Goal: Task Accomplishment & Management: Use online tool/utility

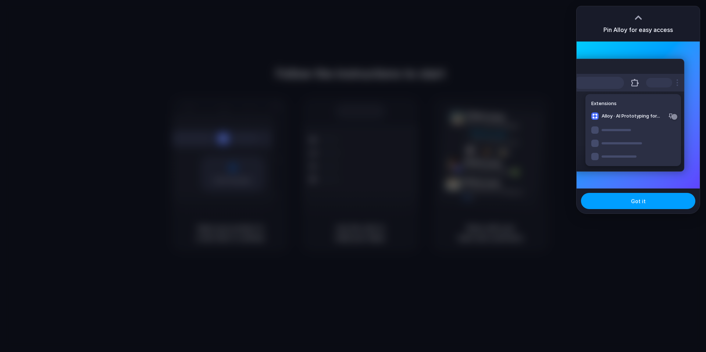
click at [539, 203] on button "Got it" at bounding box center [638, 201] width 114 height 16
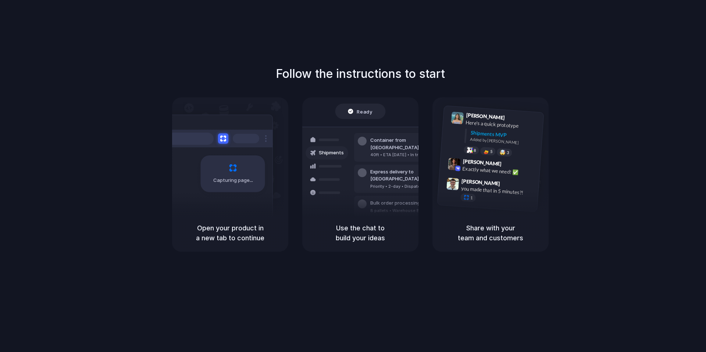
click at [539, 53] on div "Follow the instructions to start Capturing page Open your product in a new tab …" at bounding box center [360, 183] width 721 height 367
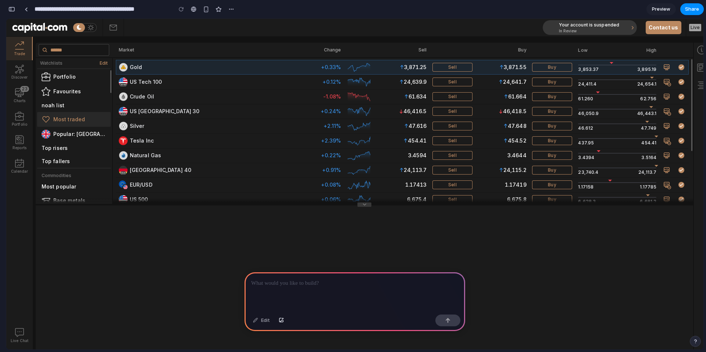
click at [274, 285] on p at bounding box center [354, 283] width 207 height 9
click at [298, 284] on p "**********" at bounding box center [354, 283] width 207 height 9
click at [368, 285] on p "**********" at bounding box center [354, 283] width 207 height 9
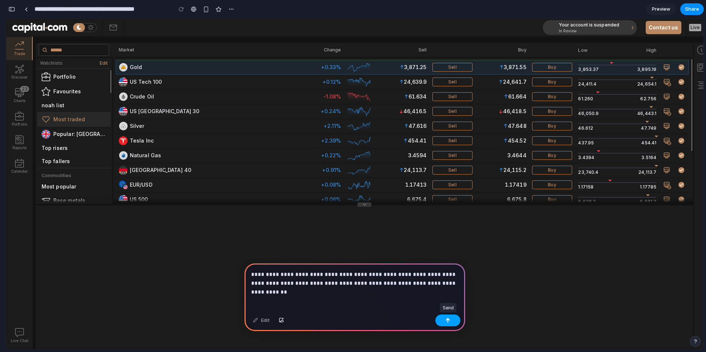
click at [451, 321] on button "button" at bounding box center [447, 321] width 25 height 12
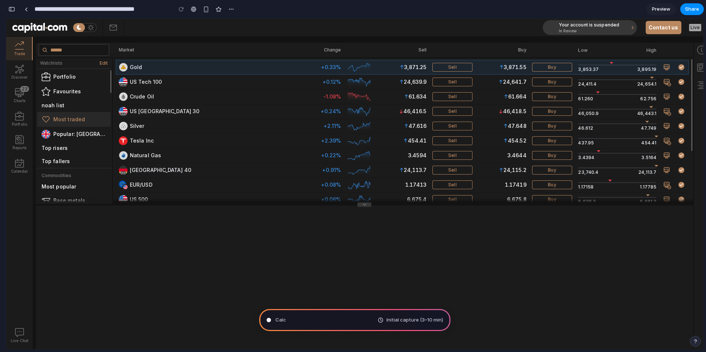
type input "**********"
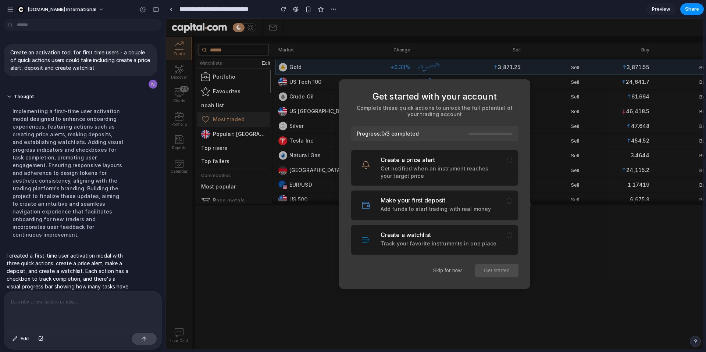
scroll to position [15, 0]
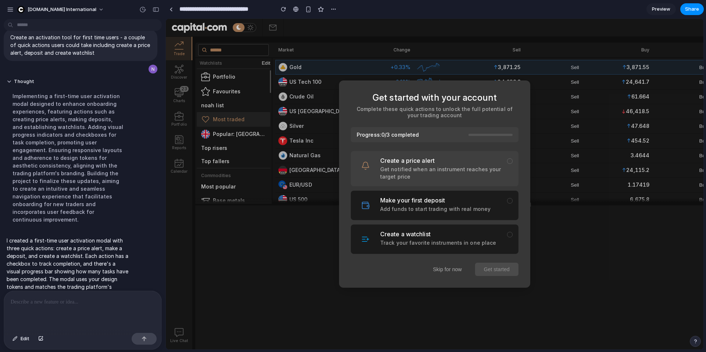
click at [461, 165] on div "Create a price alert Get notified when an instrument reaches your target price" at bounding box center [440, 168] width 121 height 23
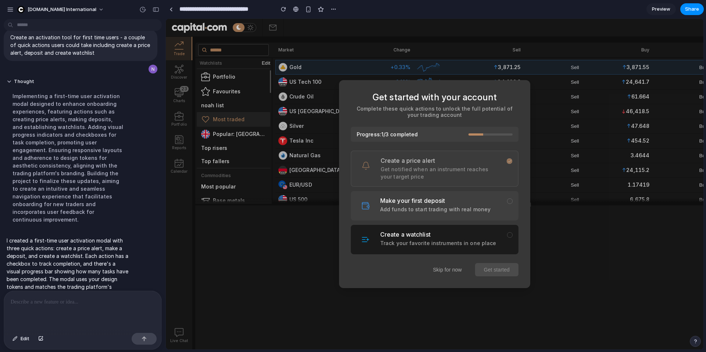
click at [500, 203] on h3 "Make your first deposit" at bounding box center [440, 200] width 121 height 7
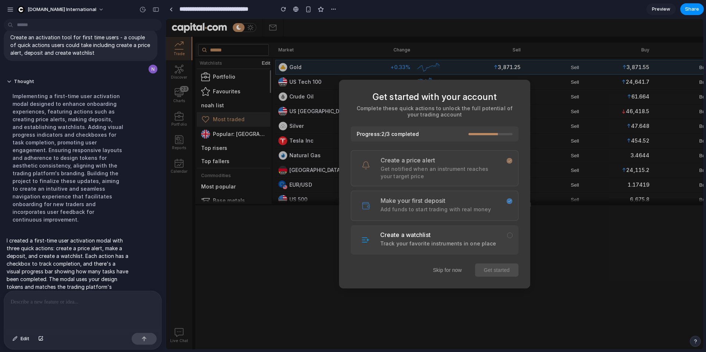
click at [500, 242] on p "Track your favorite instruments in one place" at bounding box center [440, 243] width 121 height 7
click at [496, 211] on p "Add funds to start trading with real money" at bounding box center [441, 209] width 120 height 7
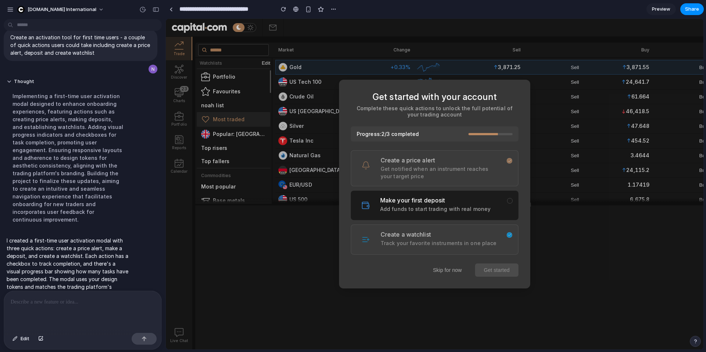
click at [494, 232] on h3 "Create a watchlist" at bounding box center [441, 234] width 120 height 7
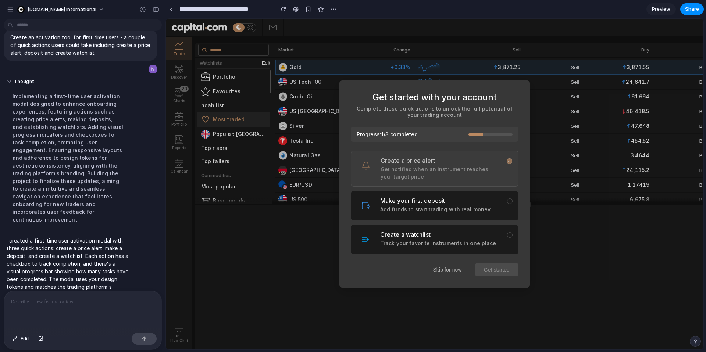
click at [485, 166] on p "Get notified when an instrument reaches your target price" at bounding box center [441, 173] width 120 height 14
click at [489, 172] on p "Get notified when an instrument reaches your target price" at bounding box center [440, 173] width 121 height 14
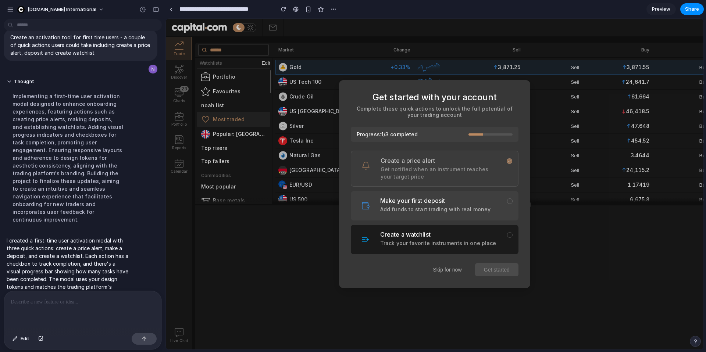
click at [492, 212] on div "Make your first deposit Add funds to start trading with real money" at bounding box center [435, 205] width 168 height 29
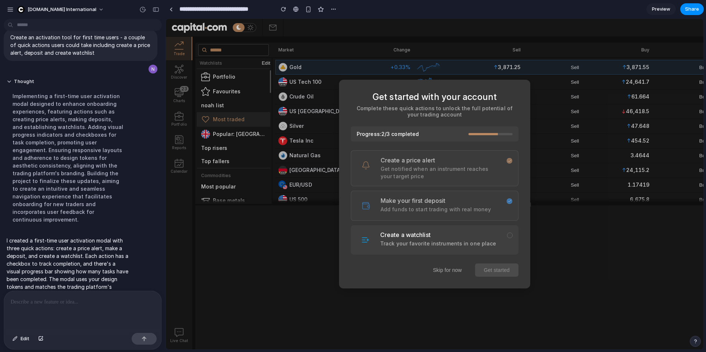
click at [492, 236] on h3 "Create a watchlist" at bounding box center [440, 234] width 121 height 7
click at [491, 272] on button "Get started" at bounding box center [496, 270] width 43 height 13
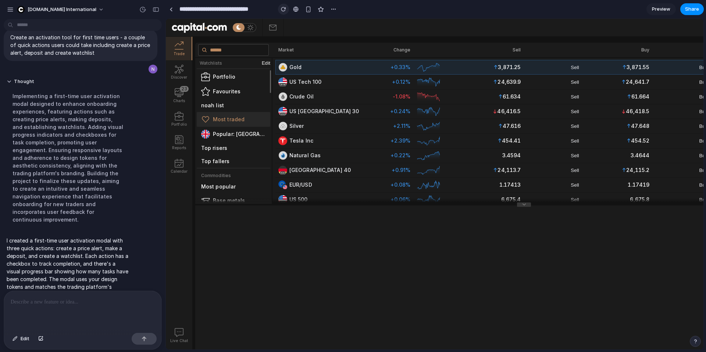
click at [283, 10] on div "button" at bounding box center [283, 9] width 5 height 5
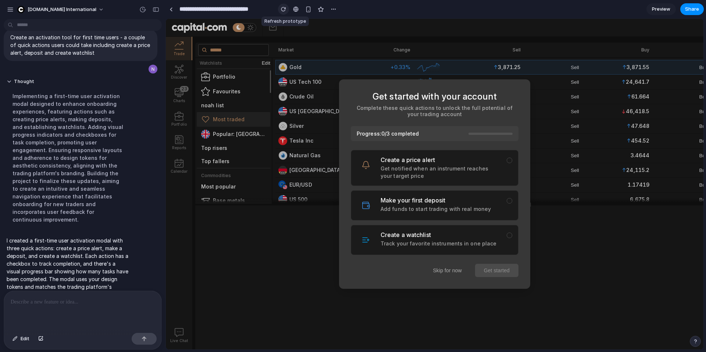
scroll to position [0, 0]
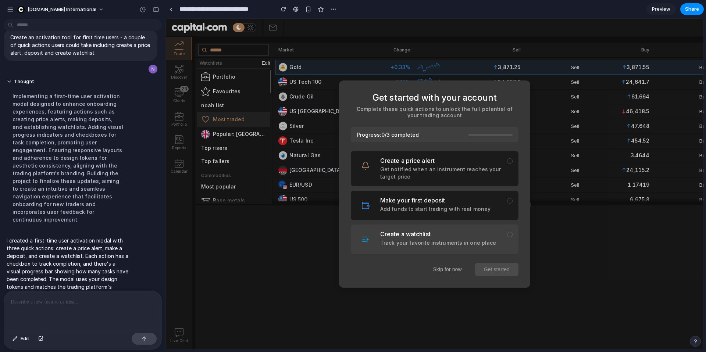
click at [436, 243] on p "Track your favorite instruments in one place" at bounding box center [440, 242] width 121 height 7
